Goal: Transaction & Acquisition: Purchase product/service

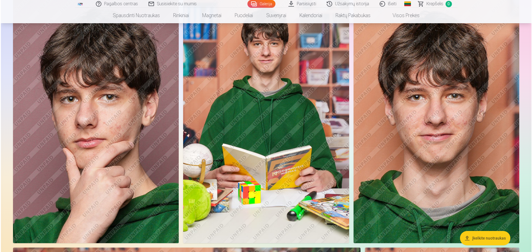
scroll to position [4350, 0]
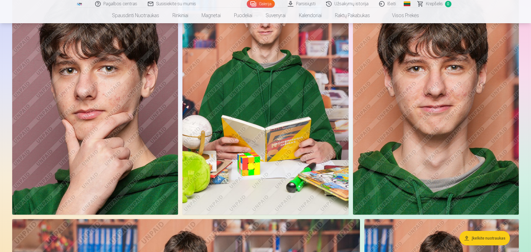
click at [58, 110] on img at bounding box center [95, 90] width 166 height 249
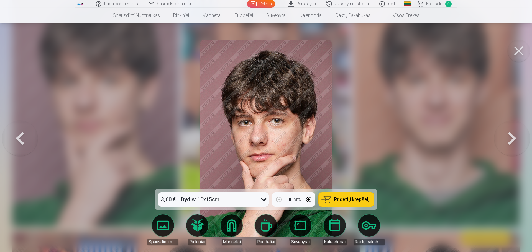
click at [264, 200] on span "Pridėti į krepšelį" at bounding box center [351, 199] width 35 height 5
click at [264, 50] on button at bounding box center [519, 51] width 22 height 22
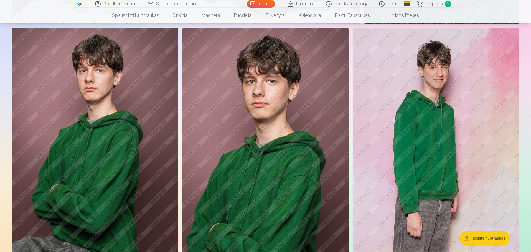
scroll to position [5004, 0]
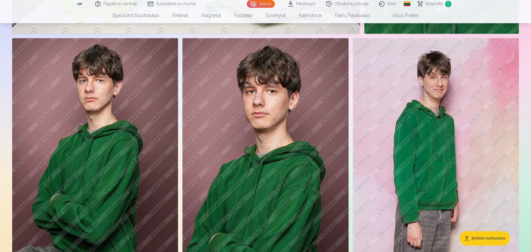
click at [264, 167] on img at bounding box center [265, 162] width 166 height 249
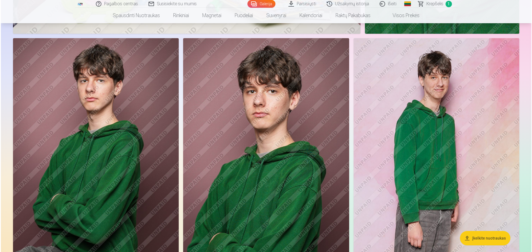
scroll to position [5017, 0]
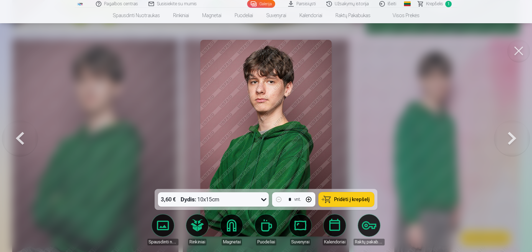
click at [264, 198] on span "Pridėti į krepšelį" at bounding box center [351, 199] width 35 height 5
click at [264, 49] on button at bounding box center [519, 51] width 22 height 22
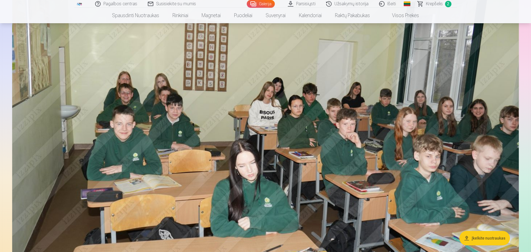
scroll to position [5336, 0]
click at [264, 236] on button "Įkelkite nuotraukas" at bounding box center [484, 238] width 50 height 14
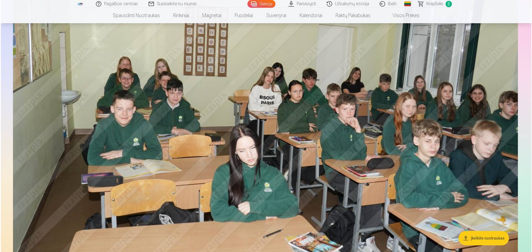
scroll to position [5350, 0]
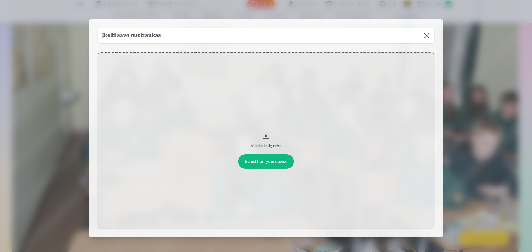
click at [264, 37] on button at bounding box center [427, 36] width 16 height 16
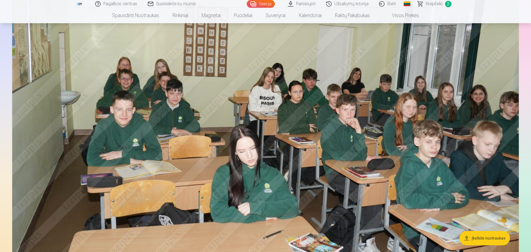
click at [264, 145] on img at bounding box center [265, 113] width 506 height 337
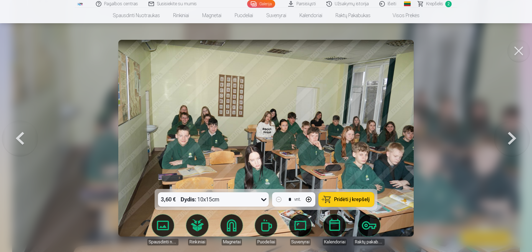
click at [264, 199] on span "Pridėti į krepšelį" at bounding box center [351, 199] width 35 height 5
click at [264, 48] on button at bounding box center [519, 51] width 22 height 22
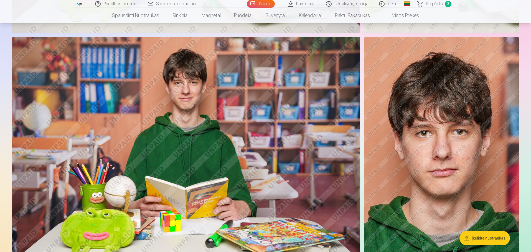
scroll to position [4782, 0]
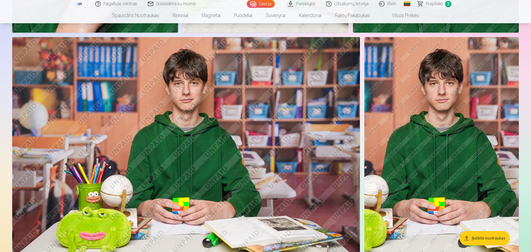
click at [235, 127] on img at bounding box center [185, 153] width 347 height 232
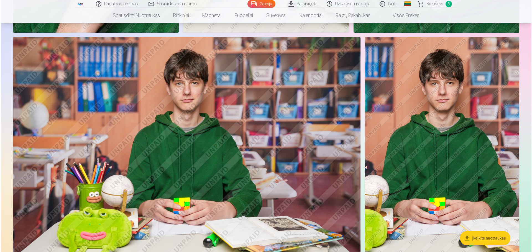
scroll to position [4544, 0]
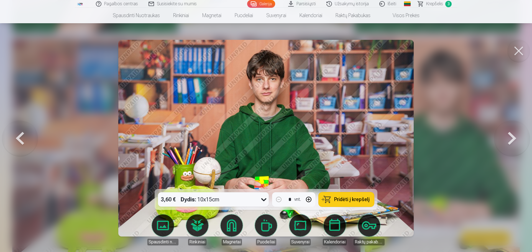
click at [264, 54] on button at bounding box center [519, 51] width 22 height 22
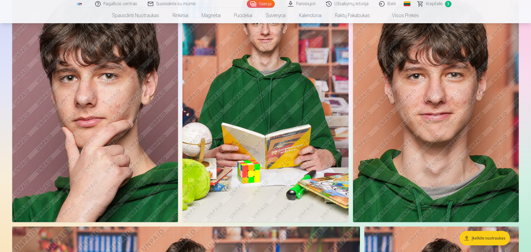
scroll to position [4339, 0]
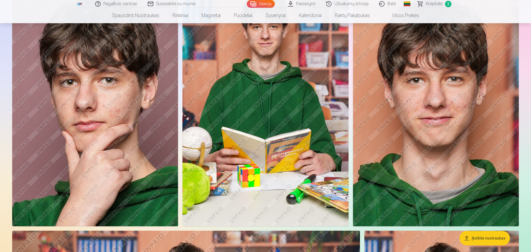
click at [264, 1] on link "Krepšelis 3" at bounding box center [434, 4] width 44 height 8
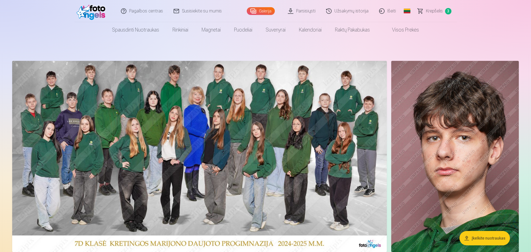
click at [213, 103] on img at bounding box center [199, 156] width 374 height 191
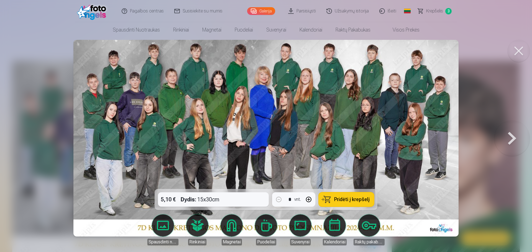
click at [264, 202] on span "Pridėti į krepšelį" at bounding box center [351, 199] width 35 height 5
click at [264, 47] on button at bounding box center [519, 51] width 22 height 22
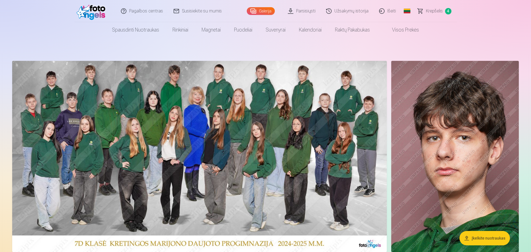
click at [264, 11] on span "Krepšelis" at bounding box center [434, 11] width 17 height 7
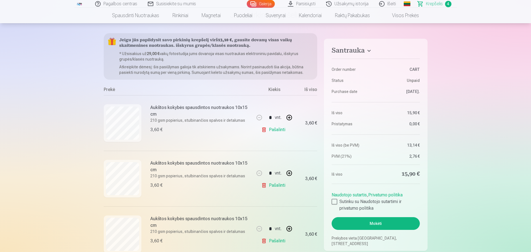
scroll to position [55, 0]
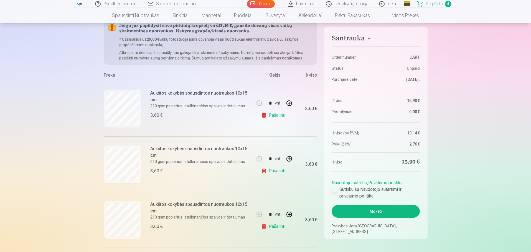
click at [264, 189] on div at bounding box center [334, 190] width 6 height 6
click at [264, 209] on button "Mokėti" at bounding box center [375, 211] width 88 height 13
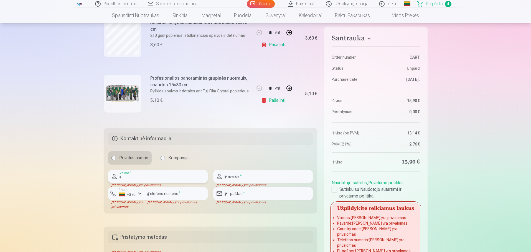
scroll to position [233, 0]
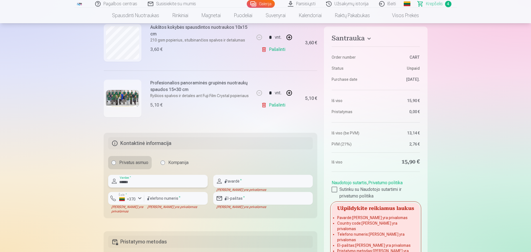
type input "******"
click at [255, 182] on input "text" at bounding box center [262, 181] width 99 height 13
type input "**********"
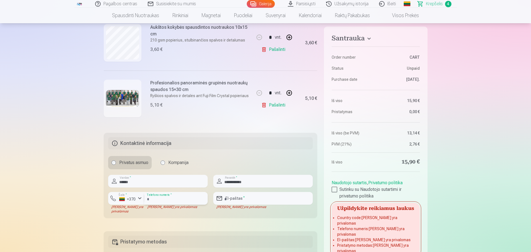
click at [164, 194] on input "number" at bounding box center [175, 198] width 63 height 13
type input "********"
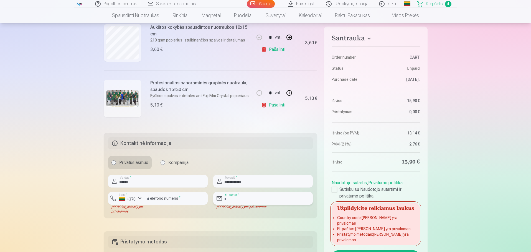
click at [254, 199] on input "email" at bounding box center [262, 198] width 99 height 13
type input "**********"
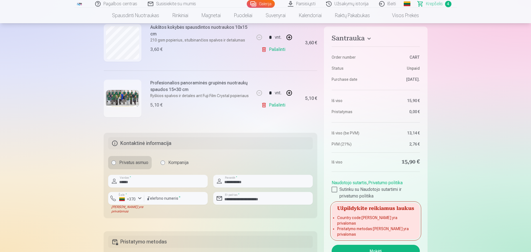
click at [264, 245] on button "Mokėti" at bounding box center [375, 251] width 88 height 13
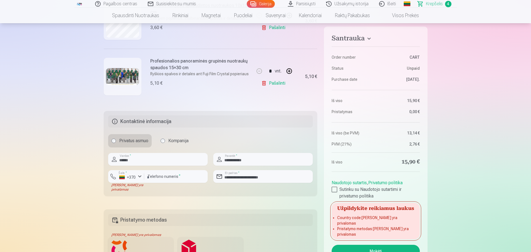
scroll to position [260, 0]
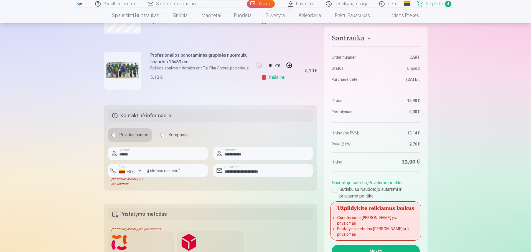
click at [264, 245] on button "Mokėti" at bounding box center [375, 251] width 88 height 13
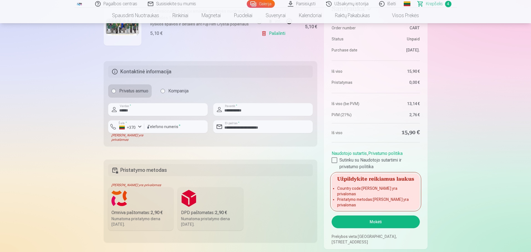
scroll to position [344, 0]
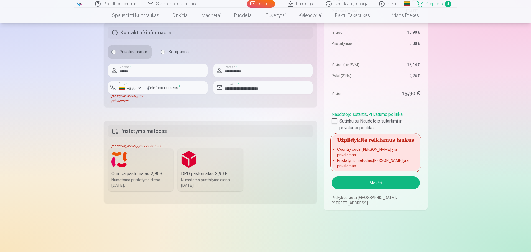
click at [132, 179] on div "Numatoma pristatymo diena [DATE]." at bounding box center [140, 182] width 59 height 11
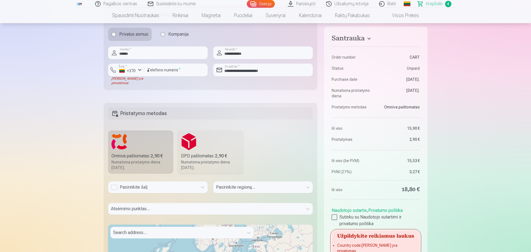
scroll to position [371, 0]
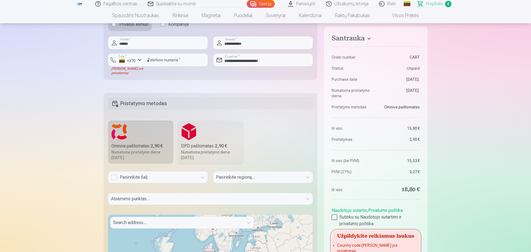
click at [143, 180] on div "Pasirinkite šalį" at bounding box center [153, 177] width 84 height 7
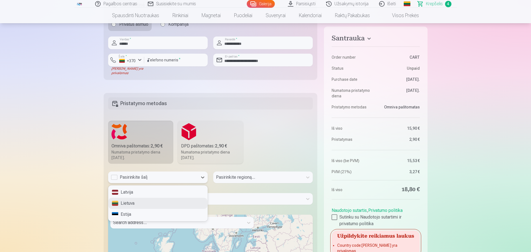
click at [132, 204] on div "Lietuva" at bounding box center [157, 203] width 99 height 11
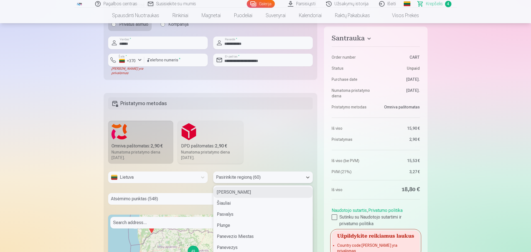
click at [234, 178] on div "60 results available. Use Up and Down to choose options, press Enter to select …" at bounding box center [262, 178] width 99 height 12
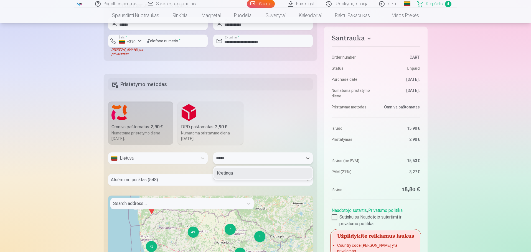
type input "******"
click at [229, 172] on div "Kretinga" at bounding box center [262, 173] width 99 height 11
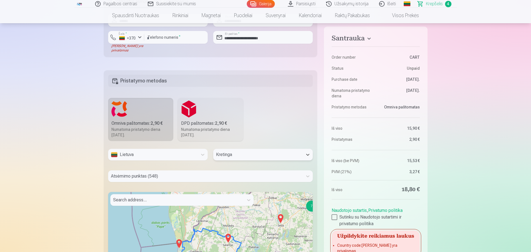
scroll to position [474, 0]
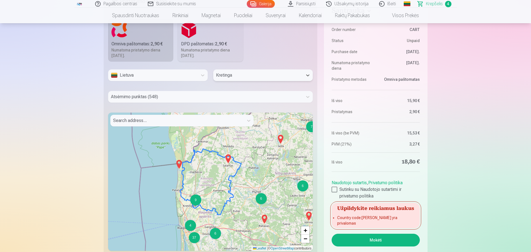
click at [148, 98] on div at bounding box center [205, 97] width 189 height 8
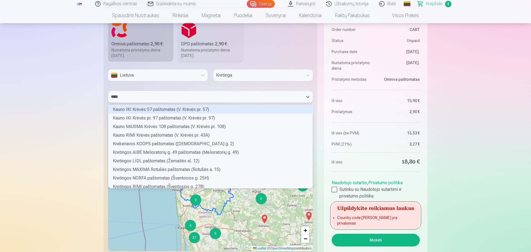
scroll to position [50, 203]
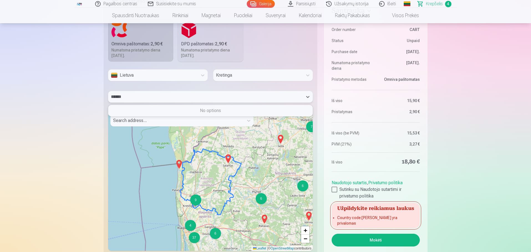
type input "*****"
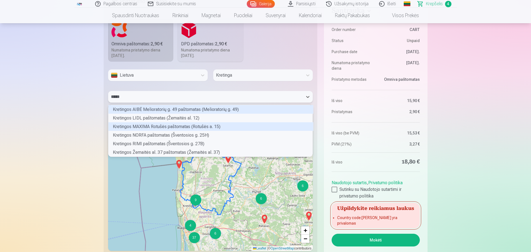
click at [191, 126] on div "Kretingos MAXIMA Rotušės paštomatas (Rotušės a. 15)" at bounding box center [210, 126] width 205 height 9
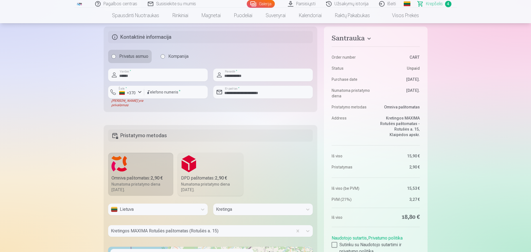
scroll to position [335, 0]
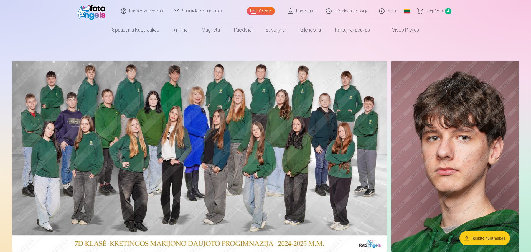
click at [264, 9] on link "Krepšelis 4" at bounding box center [434, 11] width 44 height 22
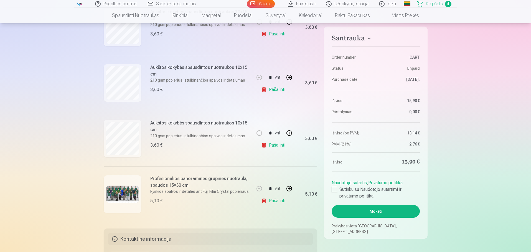
scroll to position [139, 0]
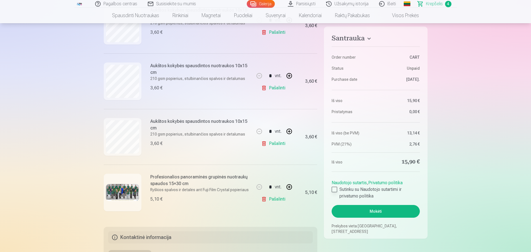
click at [264, 190] on div at bounding box center [334, 190] width 6 height 6
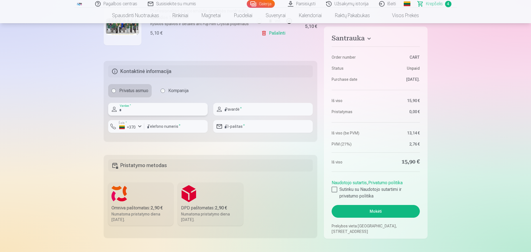
click at [145, 114] on input "text" at bounding box center [157, 109] width 99 height 13
type input "******"
click at [225, 107] on input "text" at bounding box center [262, 109] width 99 height 13
type input "**********"
click at [157, 132] on input "number" at bounding box center [175, 126] width 63 height 13
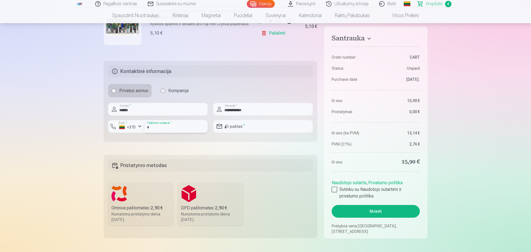
type input "********"
click at [242, 127] on input "email" at bounding box center [262, 126] width 99 height 13
type input "**********"
click at [147, 202] on label "Omniva paštomatas : 2,90 € Numatoma pristatymo diena [DATE]." at bounding box center [140, 204] width 65 height 43
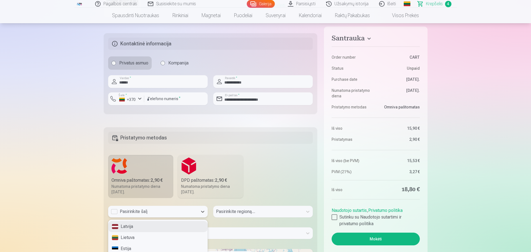
scroll to position [338, 0]
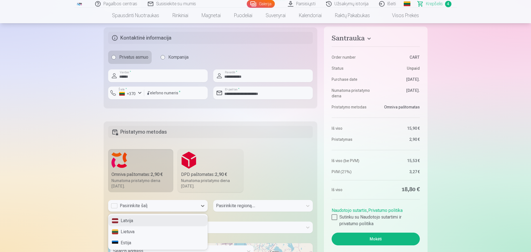
click at [195, 210] on div "Pasirinkite šalį" at bounding box center [152, 206] width 89 height 12
click at [131, 234] on div "Lietuva" at bounding box center [157, 232] width 99 height 11
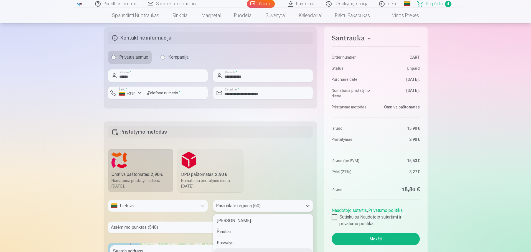
scroll to position [386, 0]
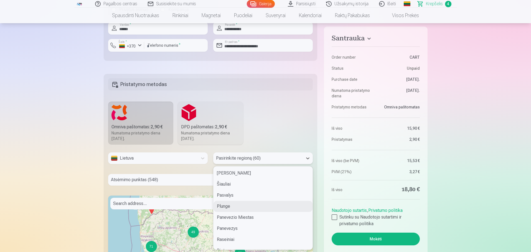
click at [234, 164] on div "60 results available. Use Up and Down to choose options, press Enter to select …" at bounding box center [262, 159] width 99 height 12
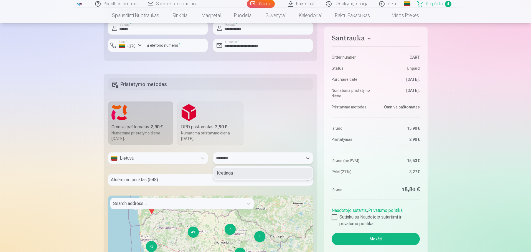
type input "********"
click at [225, 175] on div "Kretinga" at bounding box center [262, 173] width 99 height 11
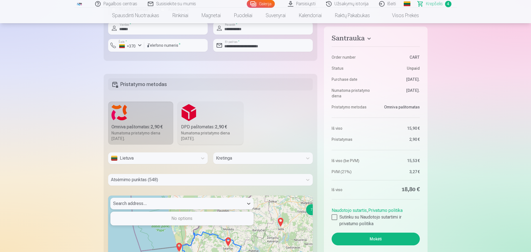
click at [181, 202] on div at bounding box center [177, 204] width 128 height 8
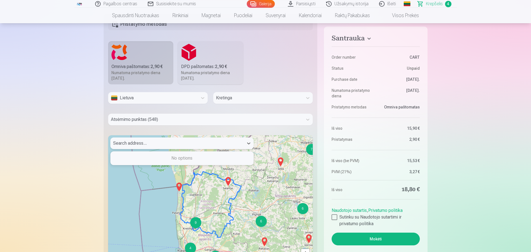
scroll to position [497, 0]
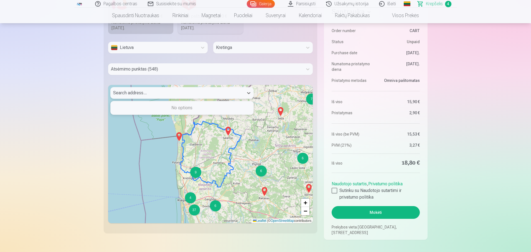
click at [140, 67] on div at bounding box center [205, 69] width 189 height 8
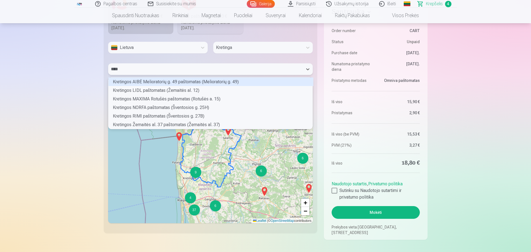
scroll to position [50, 203]
type input "*******"
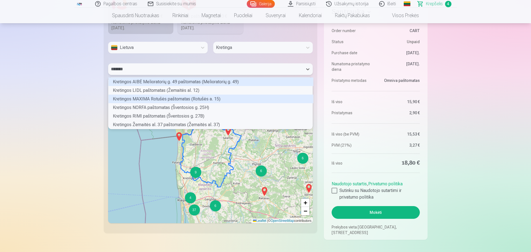
click at [178, 99] on div "Kretingos MAXIMA Rotušės paštomatas (Rotušės a. 15)" at bounding box center [210, 99] width 205 height 9
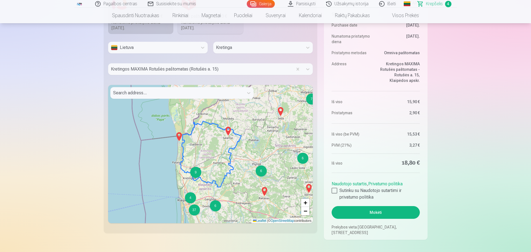
click at [264, 214] on button "Mokėti" at bounding box center [375, 212] width 88 height 13
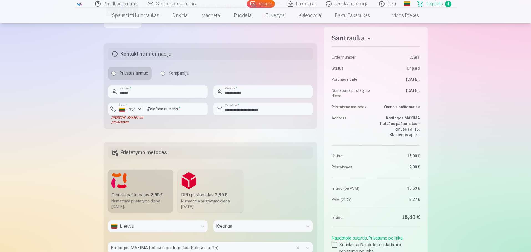
scroll to position [303, 0]
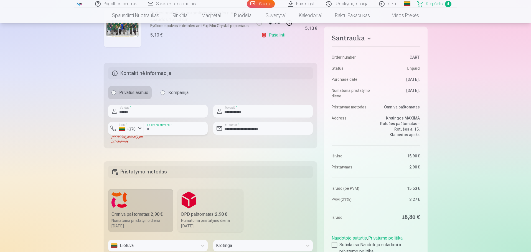
click at [152, 130] on input "********" at bounding box center [175, 128] width 63 height 13
click at [153, 131] on input "********" at bounding box center [175, 128] width 63 height 13
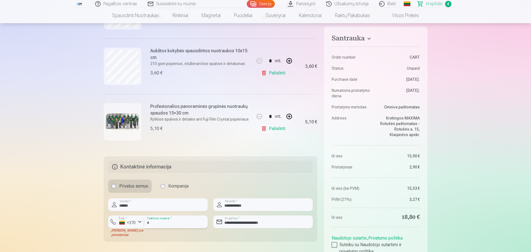
scroll to position [166, 0]
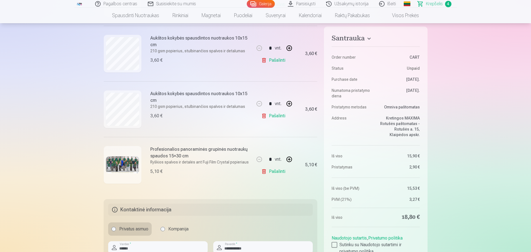
click at [264, 62] on link "Pašalinti" at bounding box center [274, 60] width 26 height 11
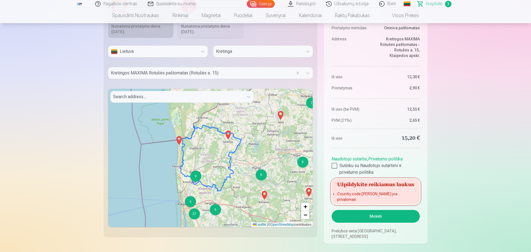
scroll to position [443, 0]
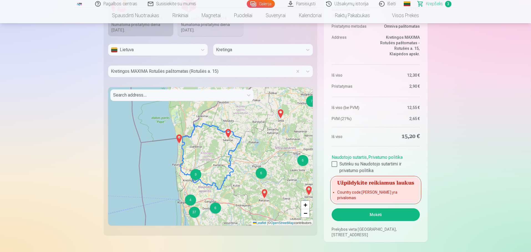
click at [264, 215] on button "Mokėti" at bounding box center [375, 215] width 88 height 13
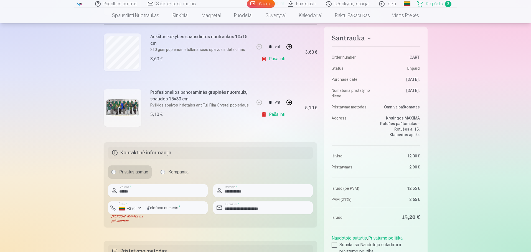
scroll to position [166, 0]
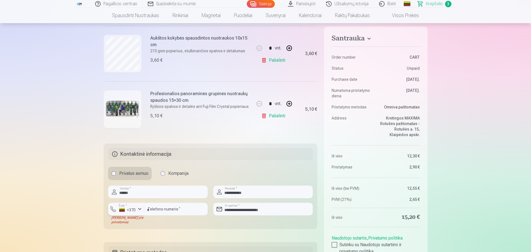
click at [137, 210] on div "button" at bounding box center [139, 209] width 7 height 7
click at [141, 223] on li "+370 Lietuva" at bounding box center [137, 222] width 50 height 11
click at [168, 215] on input "********" at bounding box center [175, 209] width 63 height 13
click at [153, 209] on input "********" at bounding box center [175, 209] width 63 height 13
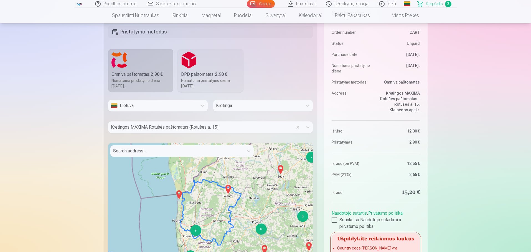
scroll to position [388, 0]
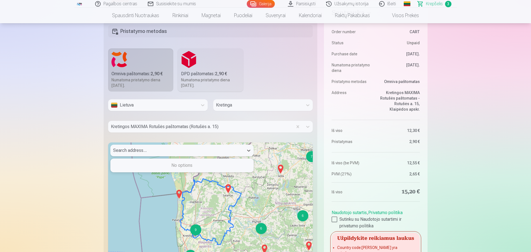
click at [185, 151] on div at bounding box center [177, 151] width 128 height 8
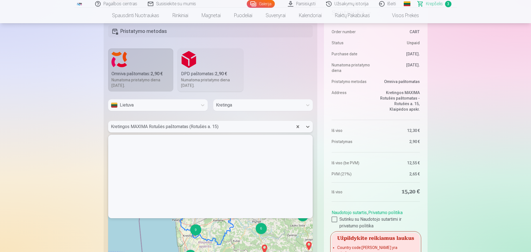
scroll to position [82, 203]
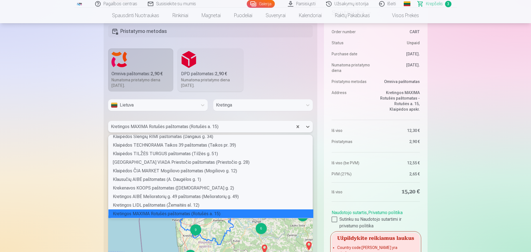
click at [206, 125] on div at bounding box center [200, 127] width 179 height 8
click at [186, 213] on div "Kretingos MAXIMA Rotušės paštomatas (Rotušės a. 15)" at bounding box center [210, 214] width 205 height 9
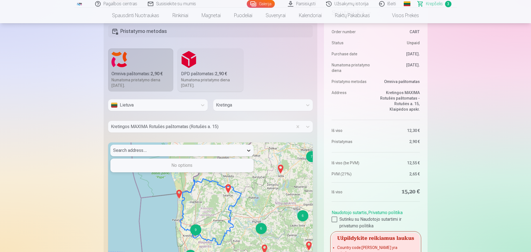
click at [250, 152] on icon at bounding box center [249, 151] width 6 height 6
type input "**********"
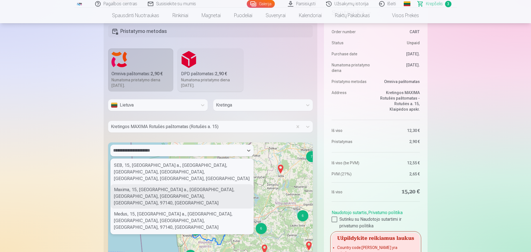
click at [154, 185] on div "Maxima, 15, [GEOGRAPHIC_DATA] a., [GEOGRAPHIC_DATA], [GEOGRAPHIC_DATA], [GEOGRA…" at bounding box center [182, 197] width 143 height 24
